Goal: Transaction & Acquisition: Purchase product/service

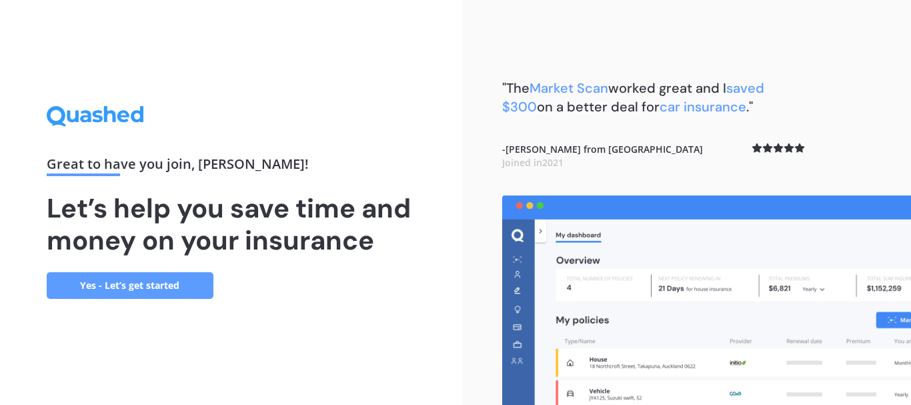
click at [187, 281] on link "Yes - Let’s get started" at bounding box center [130, 285] width 167 height 27
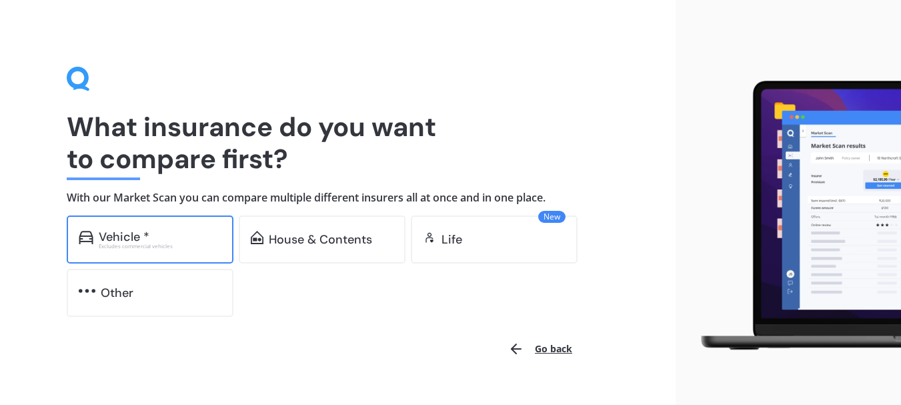
click at [203, 231] on div "Vehicle *" at bounding box center [160, 236] width 123 height 13
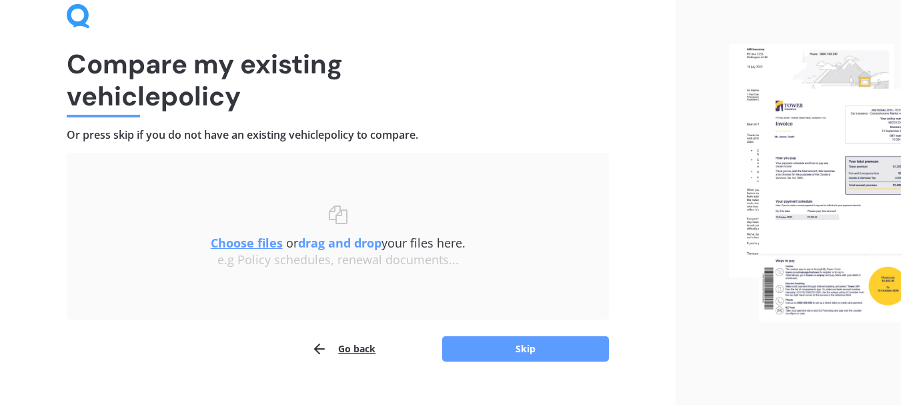
scroll to position [87, 0]
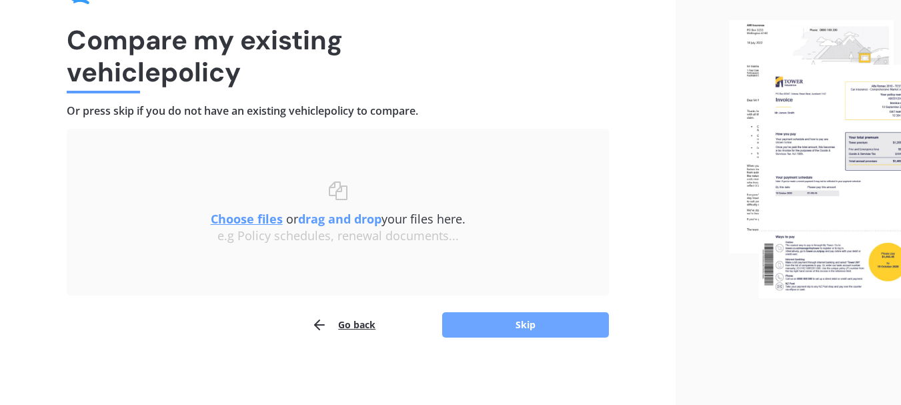
click at [501, 319] on button "Skip" at bounding box center [525, 324] width 167 height 25
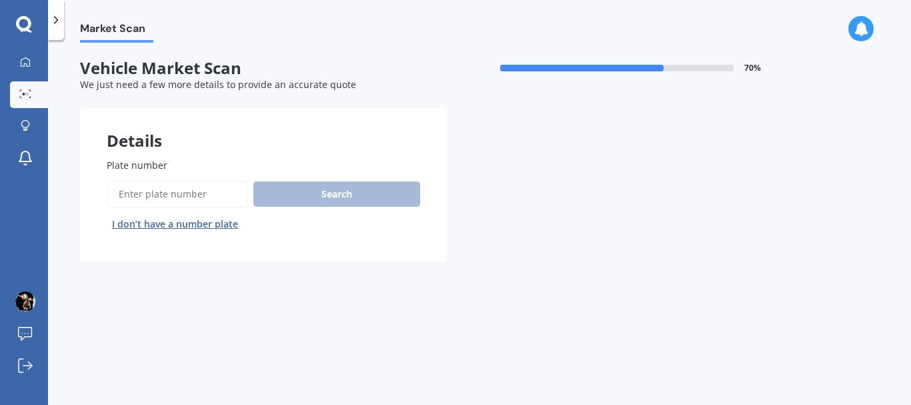
click at [164, 197] on input "Plate number" at bounding box center [177, 194] width 141 height 28
click at [173, 191] on input "Plate number" at bounding box center [177, 194] width 141 height 28
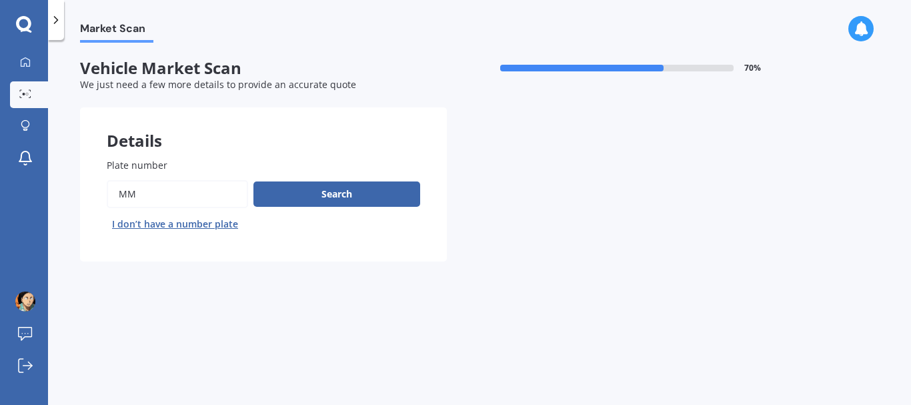
type input "m"
type input "mnw201"
click at [338, 192] on button "Search" at bounding box center [336, 193] width 167 height 25
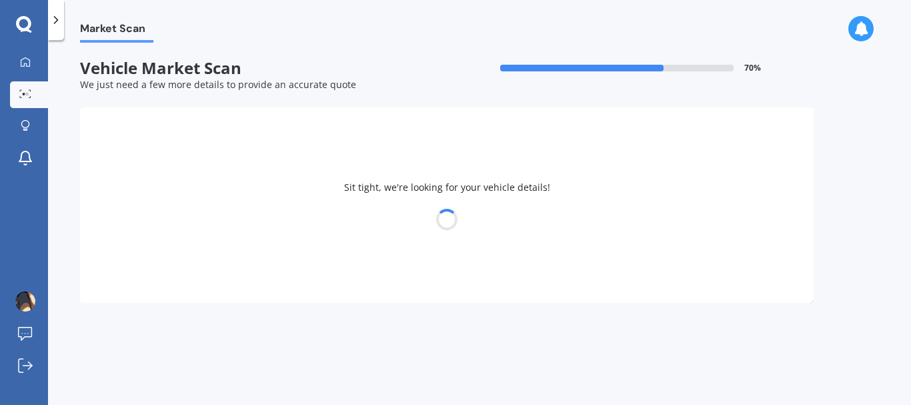
select select "HOLDEN"
select select "ASTRA"
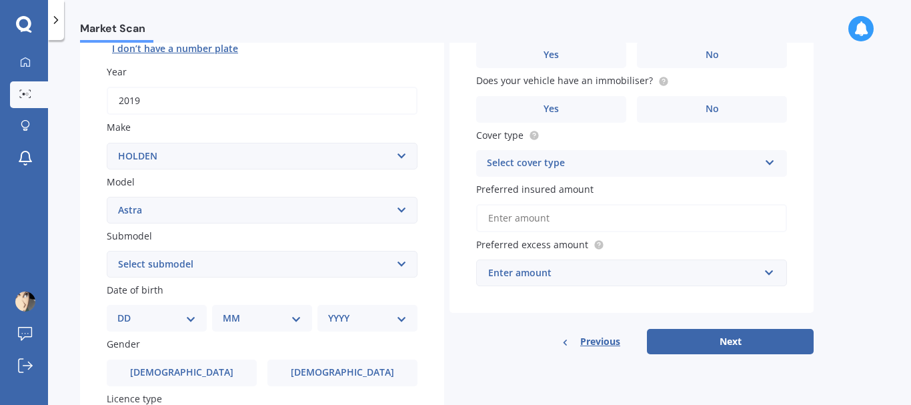
scroll to position [173, 0]
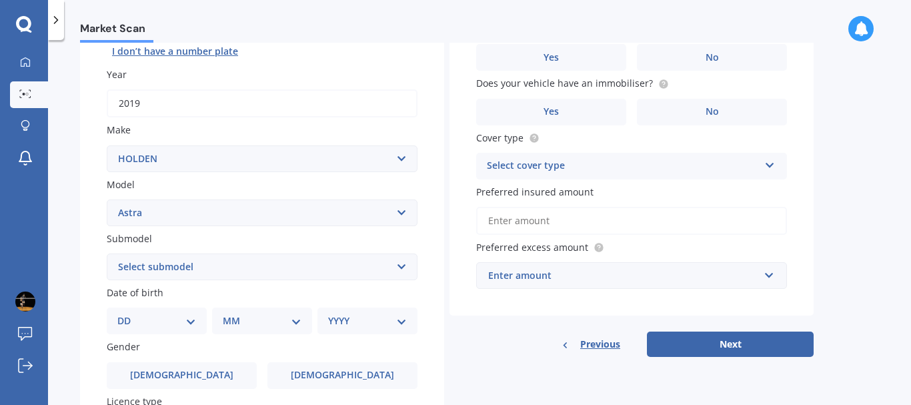
click at [203, 271] on select "Select submodel (All other) CD CDI Diesel Turbo CDT i Diesel Turbo CDX City Con…" at bounding box center [262, 266] width 311 height 27
click at [447, 101] on div "Details Plate number Search I don’t have a number plate Year [DATE] Make Select…" at bounding box center [447, 257] width 734 height 644
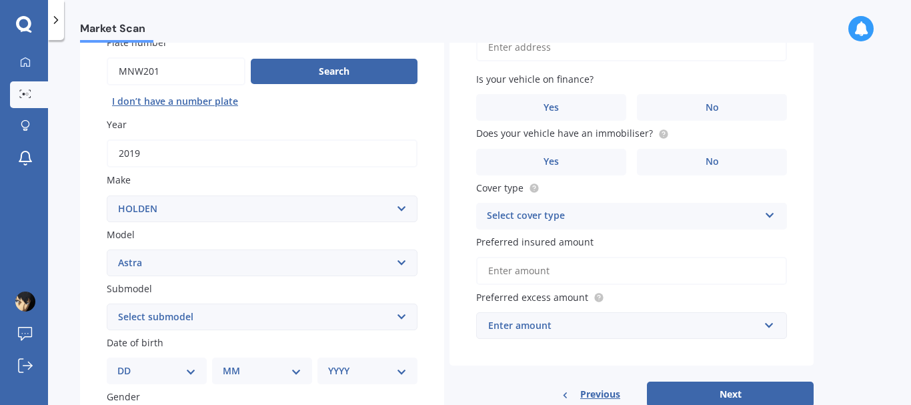
scroll to position [0, 0]
